Goal: Browse casually: Explore the website without a specific task or goal

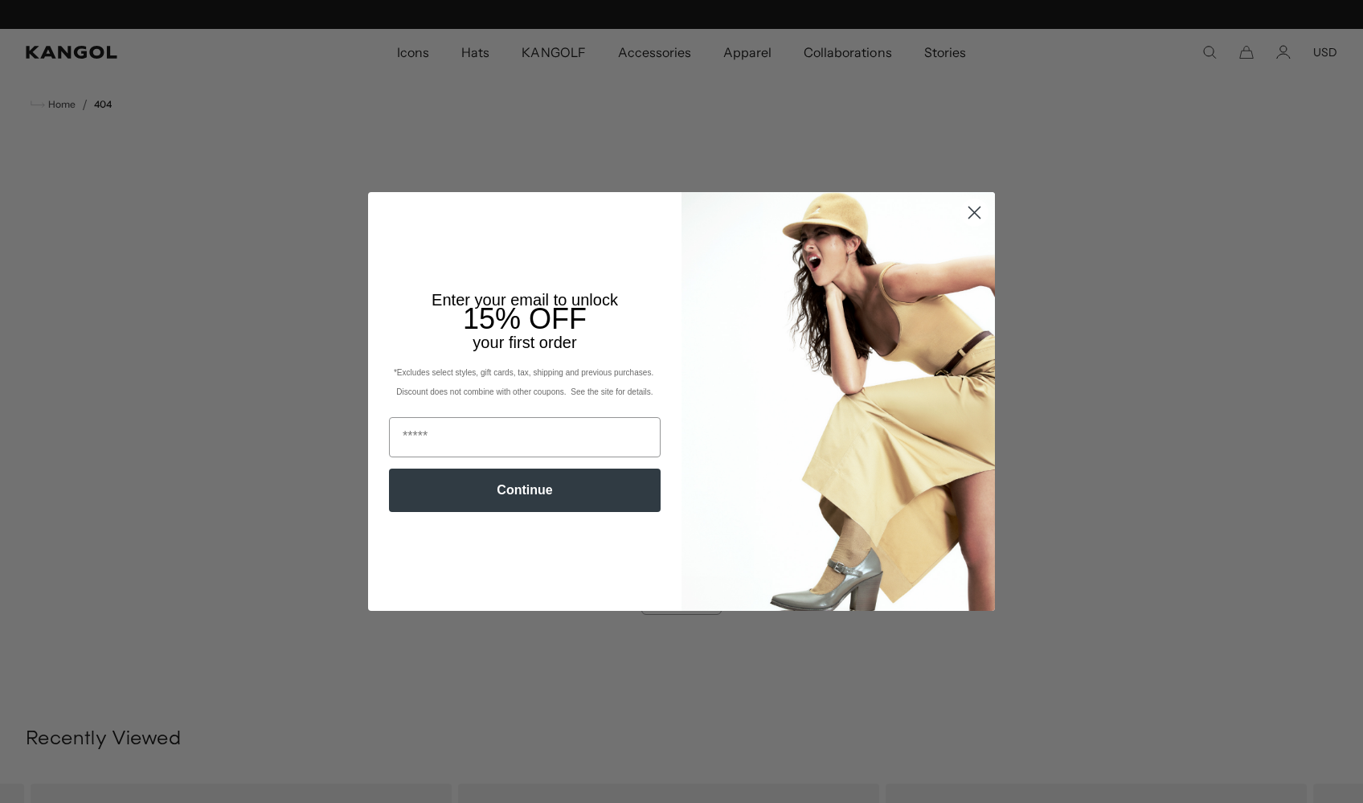
scroll to position [0, 331]
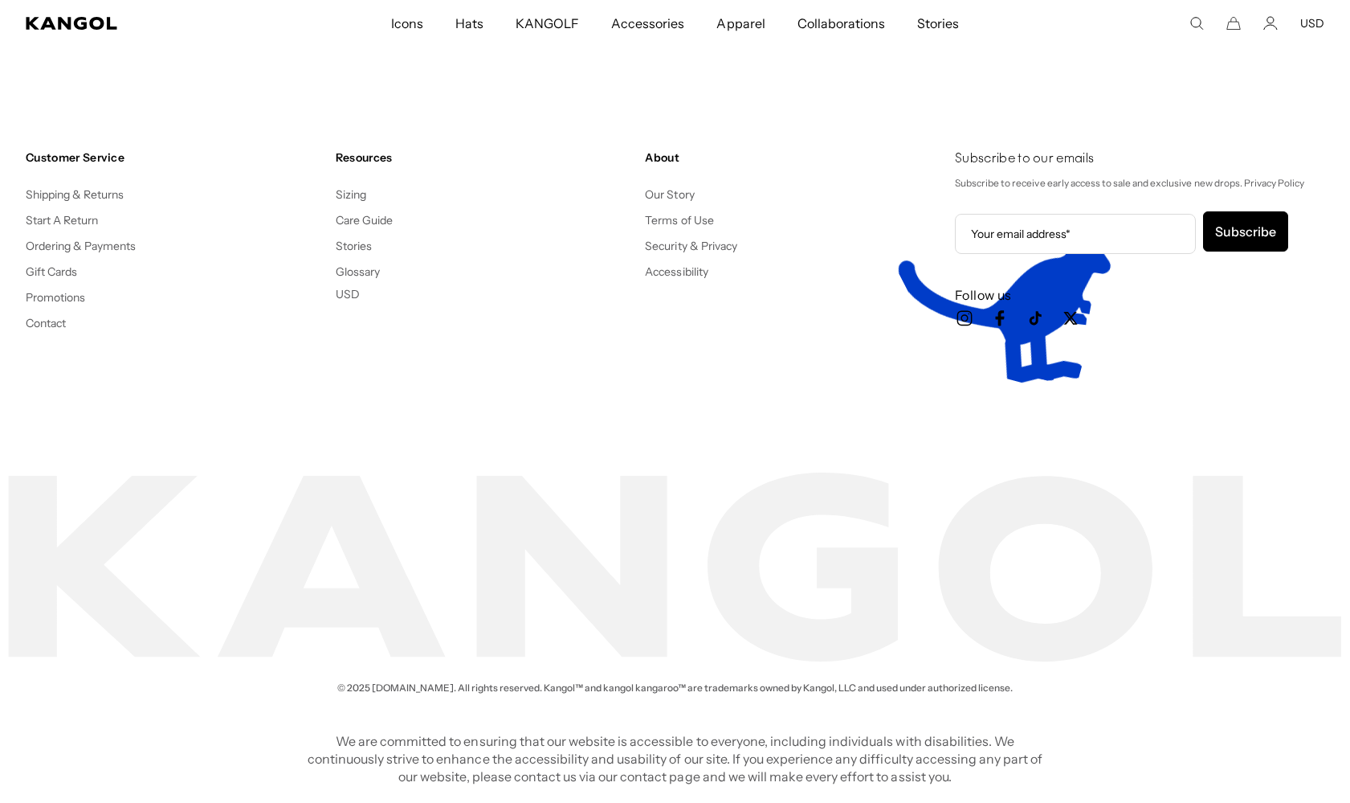
scroll to position [0, 331]
